Goal: Task Accomplishment & Management: Manage account settings

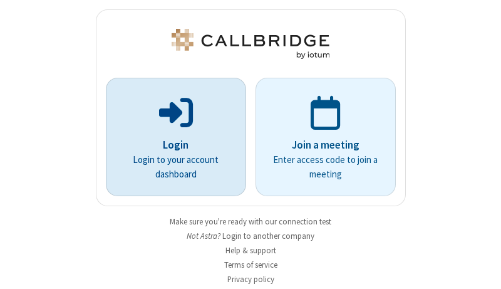
click at [171, 145] on p "Login" at bounding box center [175, 145] width 105 height 16
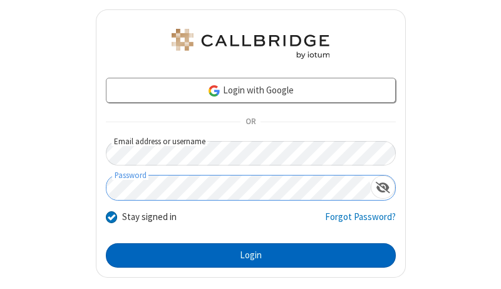
click at [246, 255] on button "Login" at bounding box center [251, 255] width 290 height 25
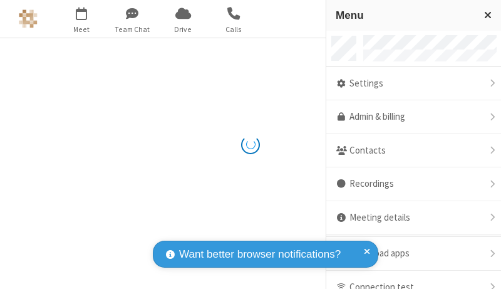
click at [409, 117] on link "Admin & billing" at bounding box center [413, 117] width 175 height 34
